Goal: Complete application form

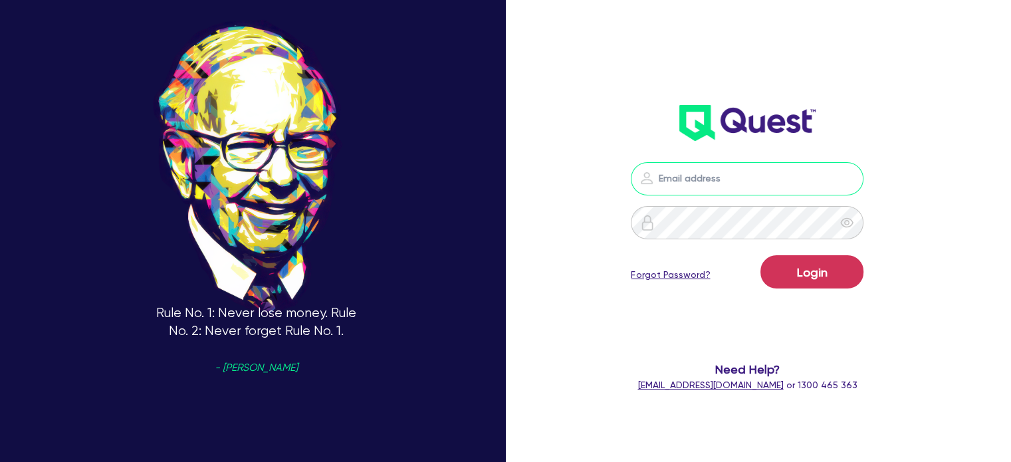
click at [770, 188] on input "email" at bounding box center [747, 178] width 233 height 33
type input "[EMAIL_ADDRESS][PERSON_NAME][DOMAIN_NAME]"
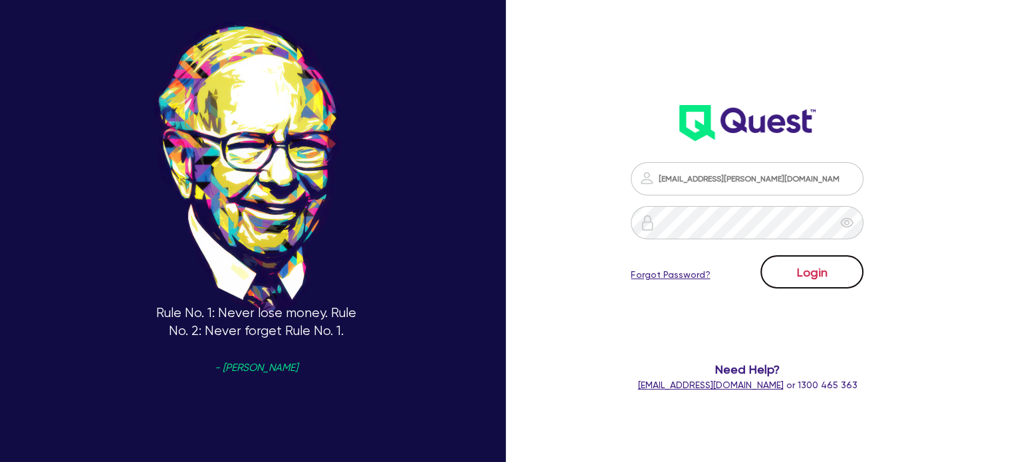
click at [789, 278] on button "Login" at bounding box center [811, 271] width 103 height 33
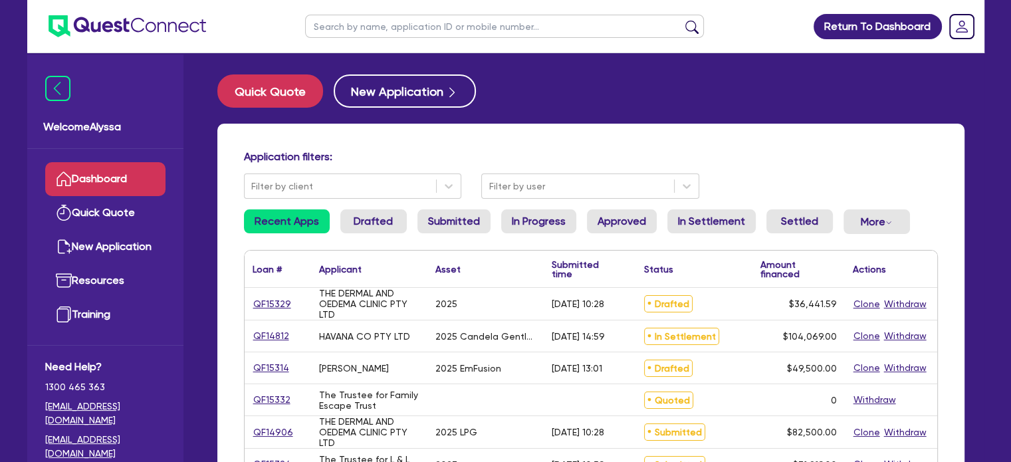
click at [419, 29] on input "text" at bounding box center [504, 26] width 399 height 23
click at [681, 20] on button "submit" at bounding box center [691, 29] width 21 height 19
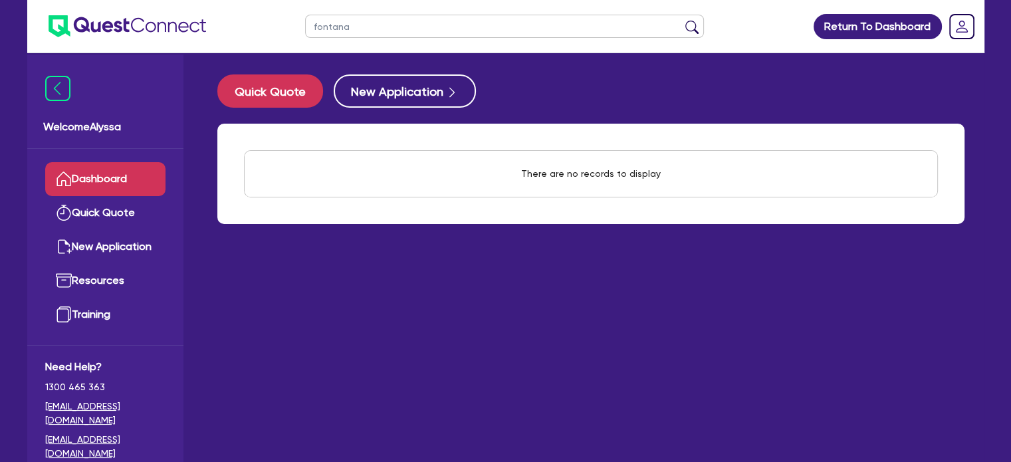
drag, startPoint x: 404, startPoint y: 25, endPoint x: 239, endPoint y: 4, distance: 166.1
click at [239, 4] on header "fontana Return To Dashboard Edit Profile Logout" at bounding box center [505, 26] width 957 height 53
type input "niamh"
click at [681, 20] on button "submit" at bounding box center [691, 29] width 21 height 19
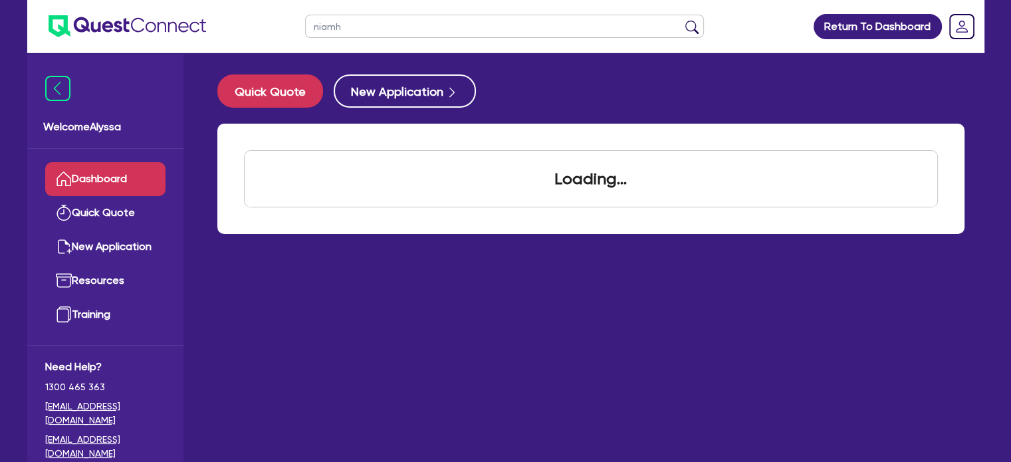
click at [369, 24] on input "niamh" at bounding box center [504, 26] width 399 height 23
click at [681, 20] on button "submit" at bounding box center [691, 29] width 21 height 19
click at [96, 180] on link "Dashboard" at bounding box center [105, 179] width 120 height 34
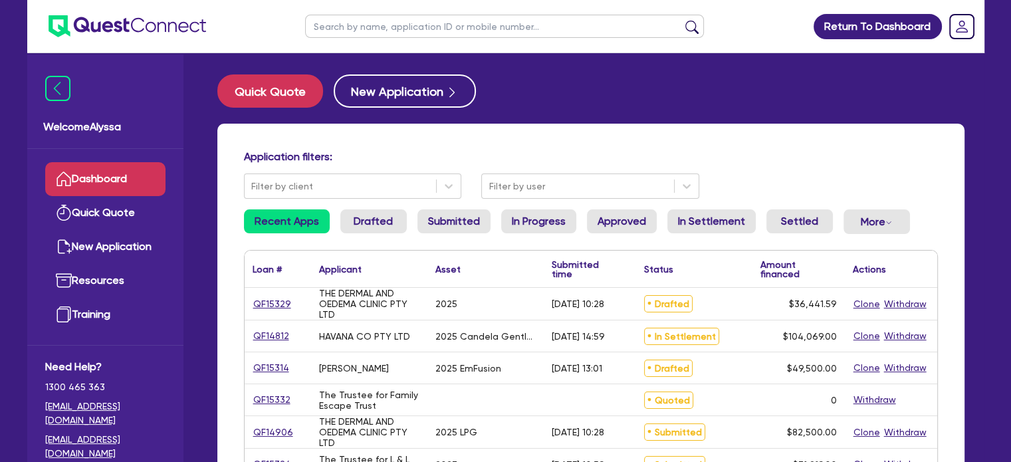
click at [340, 35] on input "text" at bounding box center [504, 26] width 399 height 23
type input "niamh"
click at [681, 20] on button "submit" at bounding box center [691, 29] width 21 height 19
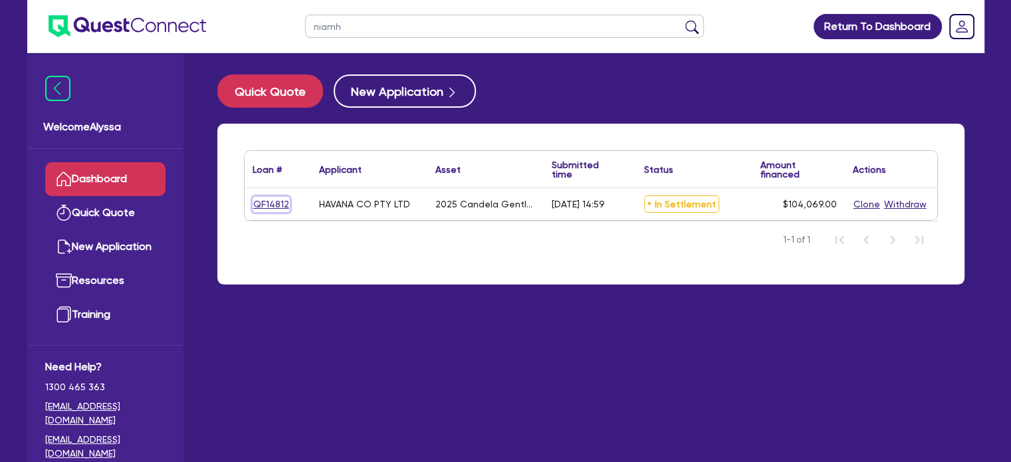
click at [269, 201] on link "QF14812" at bounding box center [270, 204] width 37 height 15
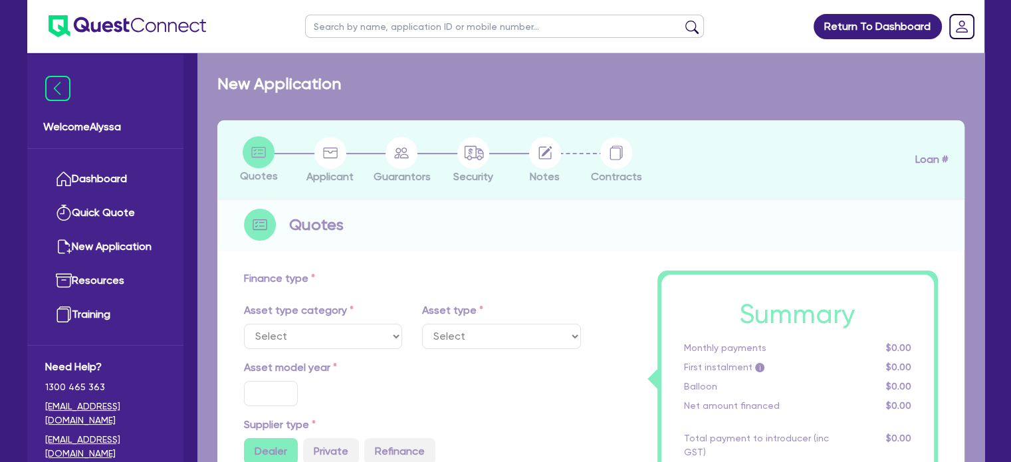
select select "SECONDARY_ASSETS"
type input "2025"
radio input "true"
type input "248,138"
type input "144,069"
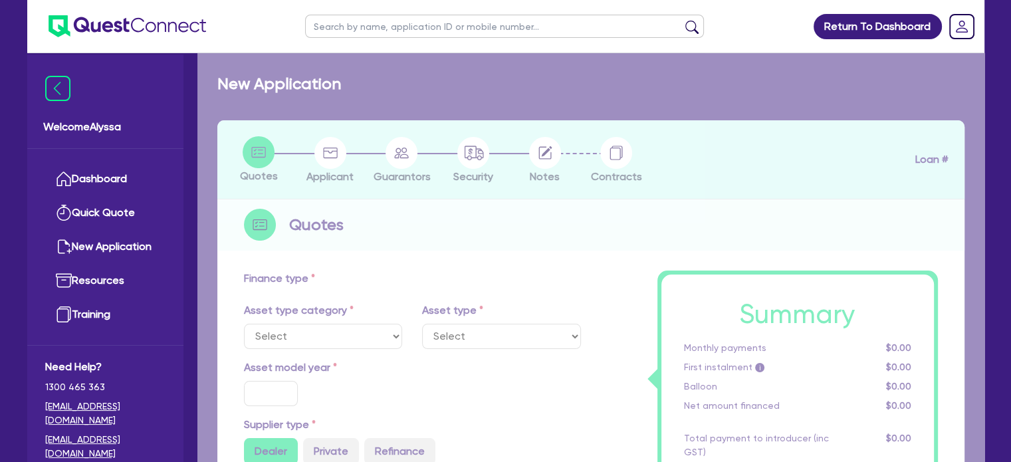
type input "4"
type input "4,162.76"
type input "17.95"
select select "MEDICAL_DENTAL_LABORATORY_EQUIPMENT"
